Goal: Task Accomplishment & Management: Complete application form

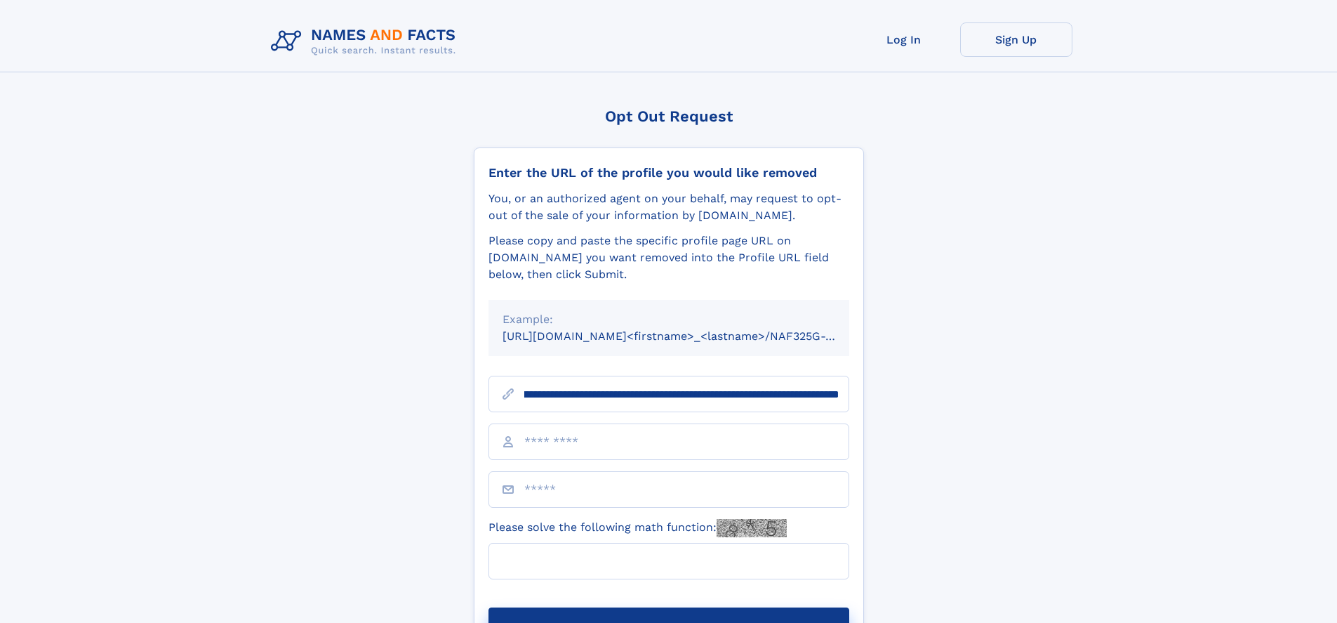
scroll to position [0, 160]
type input "**********"
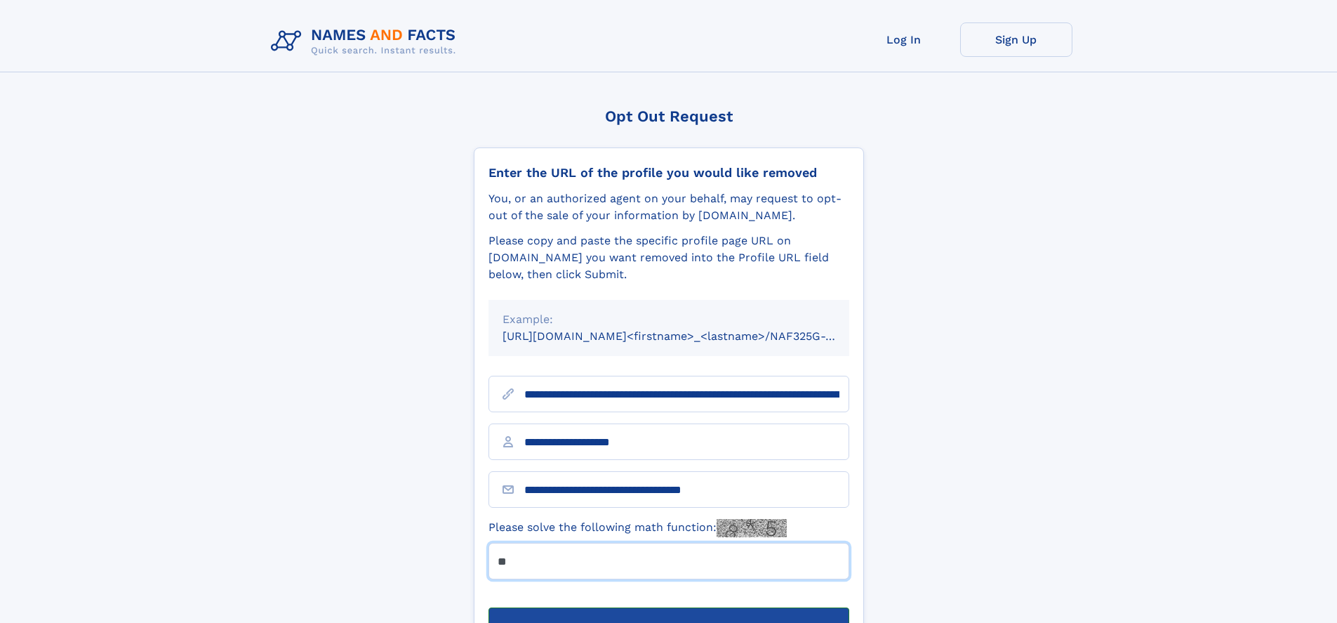
type input "**"
click at [668, 607] on button "Submit Opt Out Request" at bounding box center [669, 629] width 361 height 45
